Goal: Transaction & Acquisition: Purchase product/service

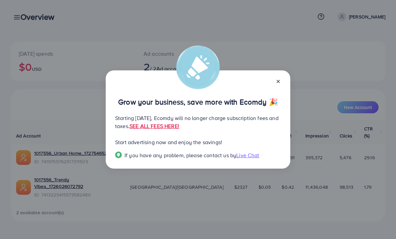
click at [280, 79] on icon at bounding box center [277, 81] width 5 height 5
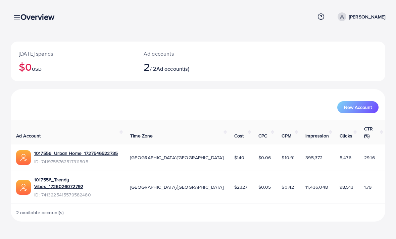
click at [106, 176] on link "1017556_Trendy Vibes_1726026072792" at bounding box center [76, 183] width 85 height 14
click at [97, 176] on link "1017556_Trendy Vibes_1726026072792" at bounding box center [76, 183] width 85 height 14
click at [14, 16] on icon at bounding box center [16, 17] width 7 height 7
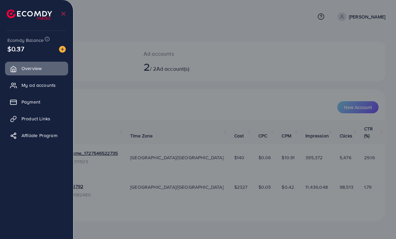
click at [48, 106] on link "Payment" at bounding box center [36, 101] width 63 height 13
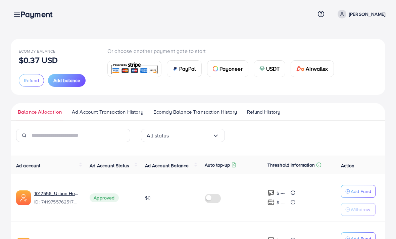
scroll to position [2, 0]
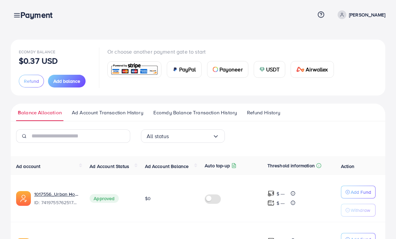
click at [76, 81] on span "Add balance" at bounding box center [66, 81] width 27 height 7
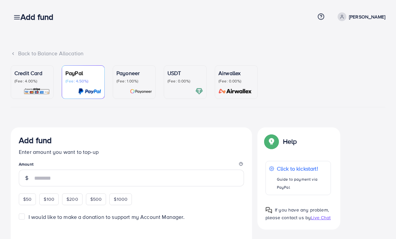
click at [190, 78] on p "(Fee: 0.00%)" at bounding box center [185, 80] width 36 height 5
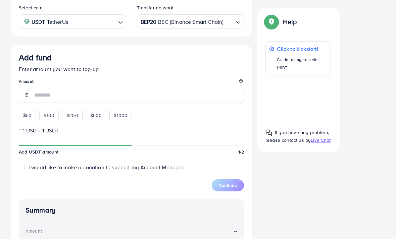
scroll to position [132, 0]
click at [73, 117] on span "$200" at bounding box center [72, 115] width 12 height 7
type input "***"
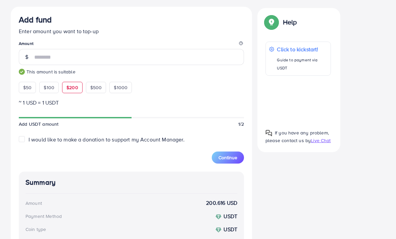
scroll to position [173, 0]
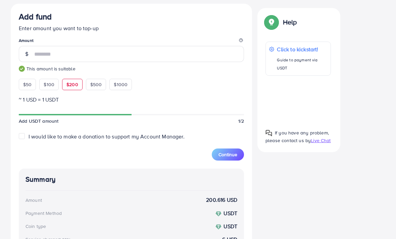
click at [156, 138] on span "I would like to make a donation to support my Account Manager." at bounding box center [106, 136] width 156 height 7
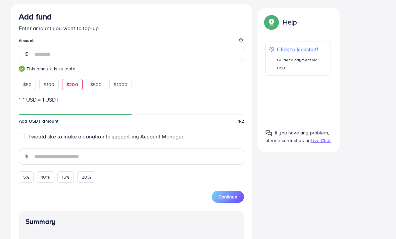
click at [166, 134] on span "I would like to make a donation to support my Account Manager." at bounding box center [106, 136] width 156 height 7
type input "*"
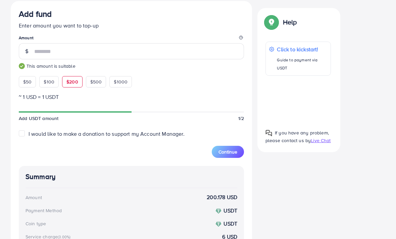
scroll to position [175, 0]
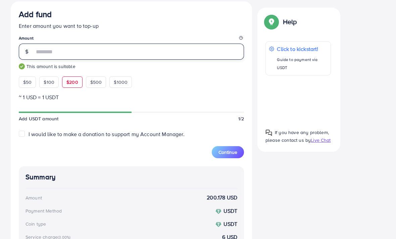
click at [185, 47] on input "***" at bounding box center [139, 52] width 210 height 16
click at [185, 51] on input "***" at bounding box center [139, 52] width 210 height 16
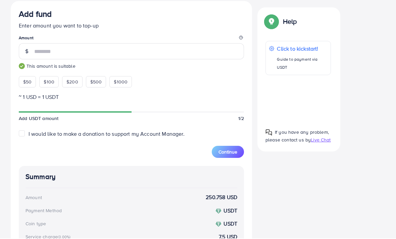
click at [200, 131] on div "I would like to make a donation to support my Account Manager." at bounding box center [131, 135] width 225 height 8
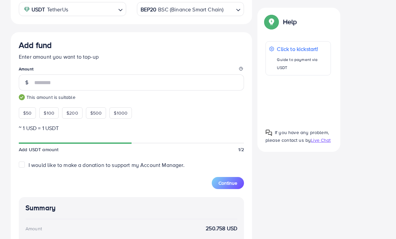
scroll to position [144, 0]
click at [79, 113] on div "$200" at bounding box center [72, 112] width 20 height 11
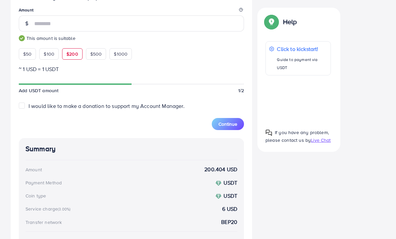
scroll to position [205, 0]
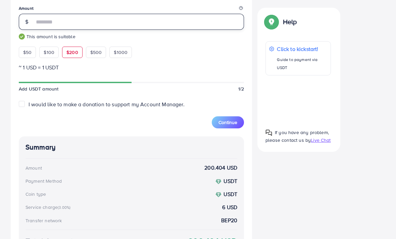
click at [205, 20] on input "***" at bounding box center [139, 22] width 210 height 16
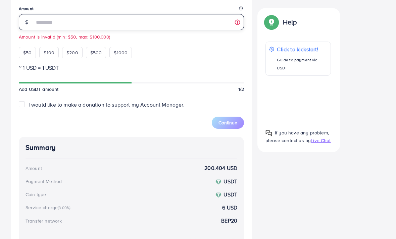
type input "***"
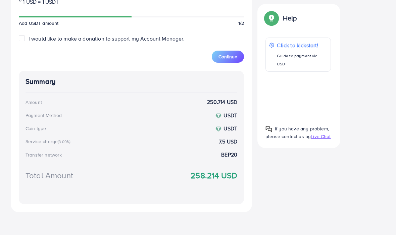
scroll to position [267, 0]
click at [233, 57] on span "Continue" at bounding box center [227, 60] width 19 height 7
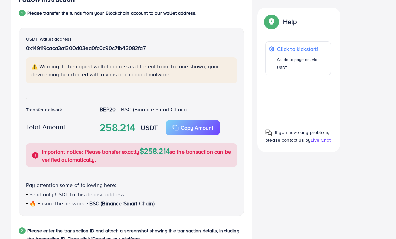
scroll to position [140, 0]
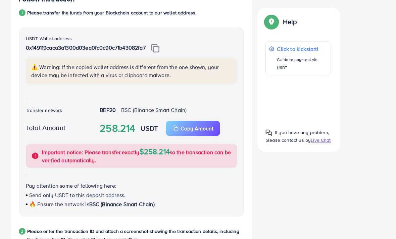
click at [159, 48] on img at bounding box center [155, 48] width 8 height 9
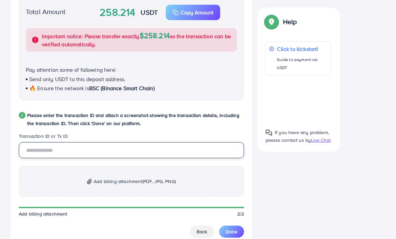
click at [206, 150] on input "text" at bounding box center [131, 150] width 225 height 16
click at [45, 151] on input "text" at bounding box center [131, 150] width 225 height 16
paste input "**********"
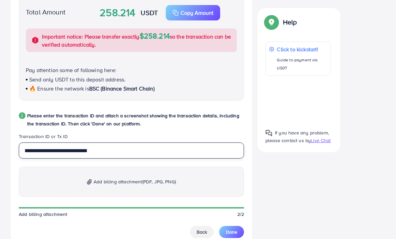
click at [67, 150] on input "**********" at bounding box center [131, 150] width 225 height 16
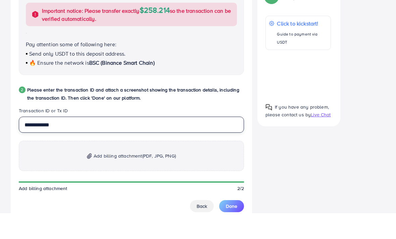
type input "**********"
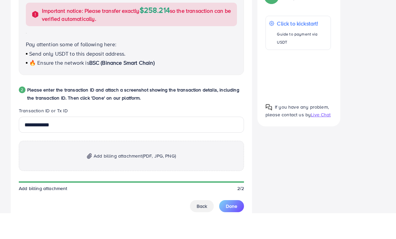
click at [87, 167] on p "Add billing attachment (PDF, JPG, PNG)" at bounding box center [131, 182] width 225 height 30
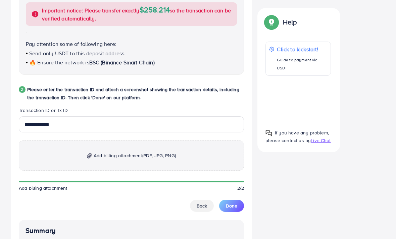
click at [95, 157] on span "Add billing attachment (PDF, JPG, PNG)" at bounding box center [135, 156] width 82 height 8
click at [115, 157] on span "Add billing attachment (PDF, JPG, PNG)" at bounding box center [135, 156] width 82 height 8
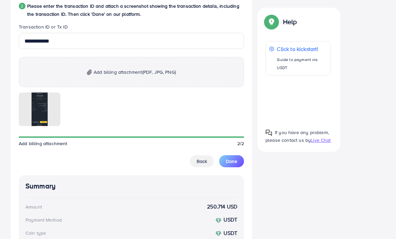
scroll to position [366, 0]
click at [233, 161] on span "Done" at bounding box center [231, 161] width 11 height 7
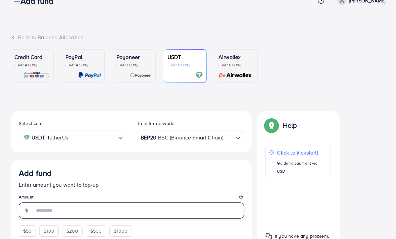
scroll to position [0, 0]
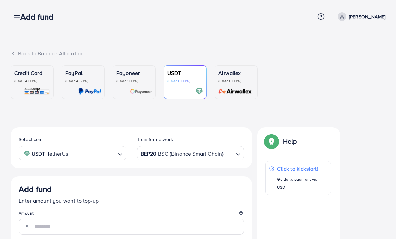
click at [18, 56] on div "Back to Balance Allocation" at bounding box center [198, 54] width 374 height 8
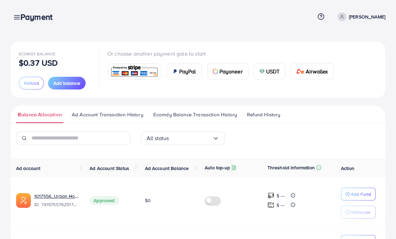
scroll to position [-11, 0]
click at [128, 114] on span "Ad Account Transaction History" at bounding box center [107, 114] width 71 height 7
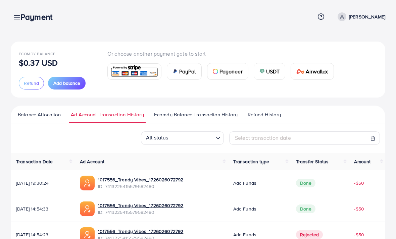
click at [173, 119] on link "Ecomdy Balance Transaction History" at bounding box center [195, 117] width 87 height 12
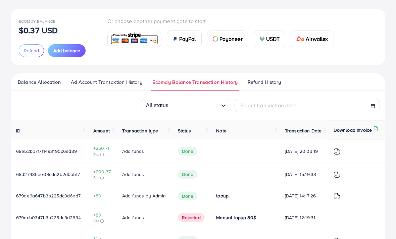
scroll to position [36, 0]
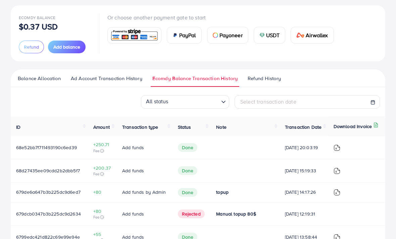
click at [51, 159] on td "68e52bb7f711493190c6ed39" at bounding box center [49, 147] width 77 height 23
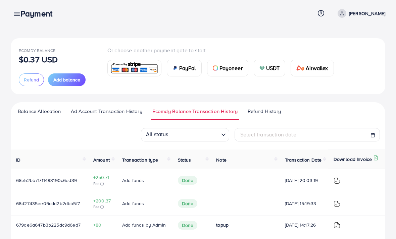
scroll to position [0, 0]
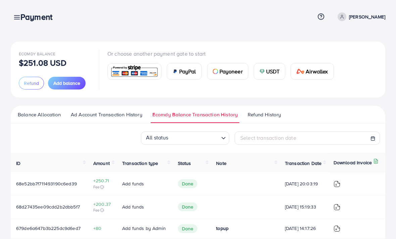
click at [19, 14] on div "Payment" at bounding box center [39, 17] width 48 height 10
click at [21, 21] on h3 "Payment" at bounding box center [38, 17] width 37 height 10
click at [14, 17] on icon at bounding box center [16, 17] width 7 height 7
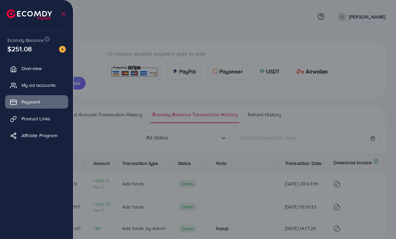
click at [30, 87] on span "My ad accounts" at bounding box center [38, 85] width 34 height 7
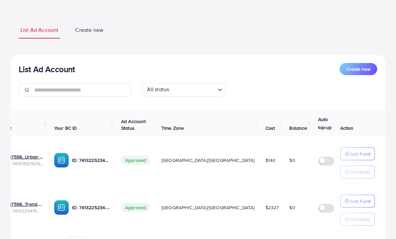
scroll to position [0, 29]
click at [360, 200] on p "Add Fund" at bounding box center [360, 201] width 20 height 8
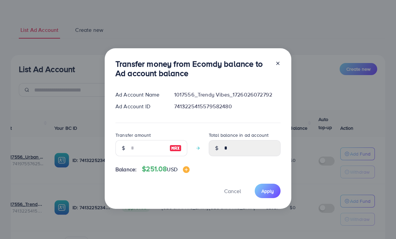
click at [177, 152] on img at bounding box center [175, 148] width 12 height 8
type input "***"
type input "******"
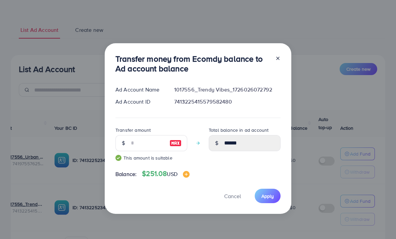
click at [231, 200] on span "Cancel" at bounding box center [232, 195] width 17 height 7
type input "*"
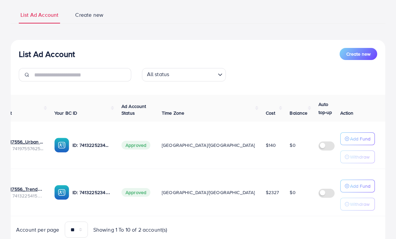
scroll to position [48, 0]
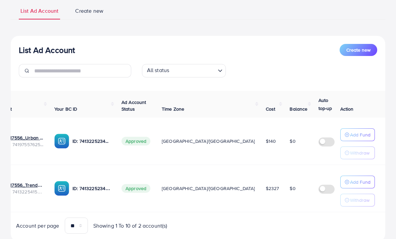
click at [363, 183] on p "Add Fund" at bounding box center [360, 182] width 20 height 8
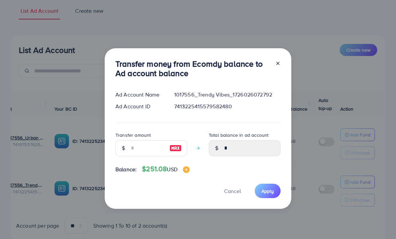
click at [179, 152] on img at bounding box center [175, 148] width 12 height 8
type input "***"
type input "******"
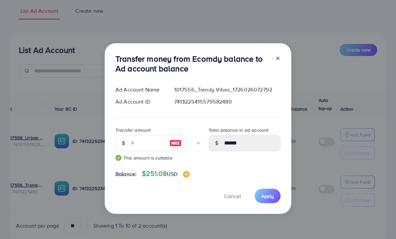
click at [271, 199] on span "Apply" at bounding box center [267, 196] width 12 height 7
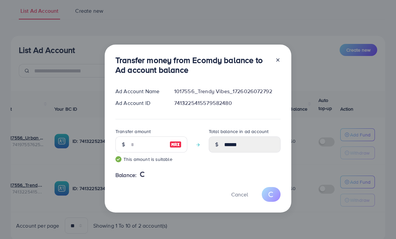
type input "*"
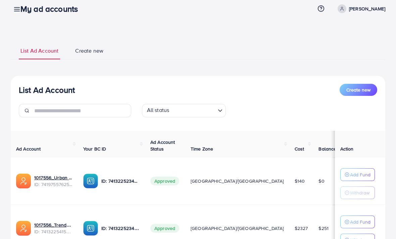
scroll to position [0, 0]
